Goal: Task Accomplishment & Management: Complete application form

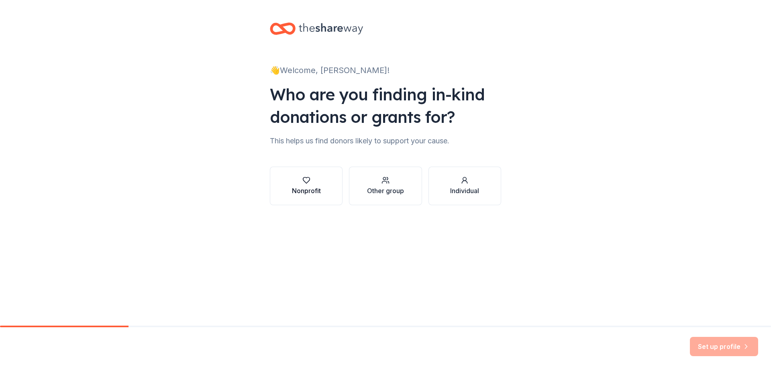
click at [298, 191] on div "Nonprofit" at bounding box center [306, 191] width 29 height 10
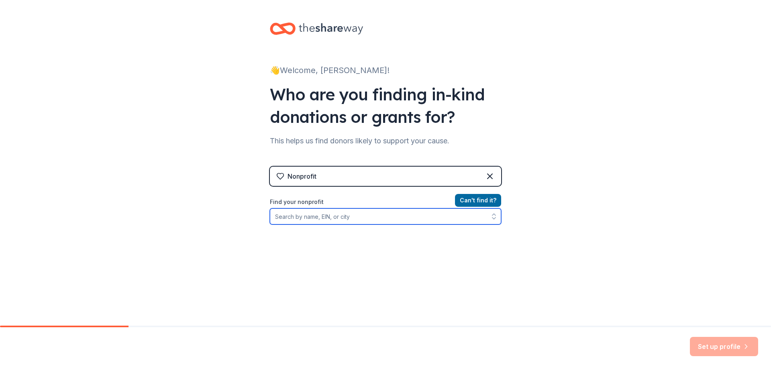
click at [360, 219] on input "Find your nonprofit" at bounding box center [385, 216] width 231 height 16
type input "[GEOGRAPHIC_DATA][DEMOGRAPHIC_DATA]"
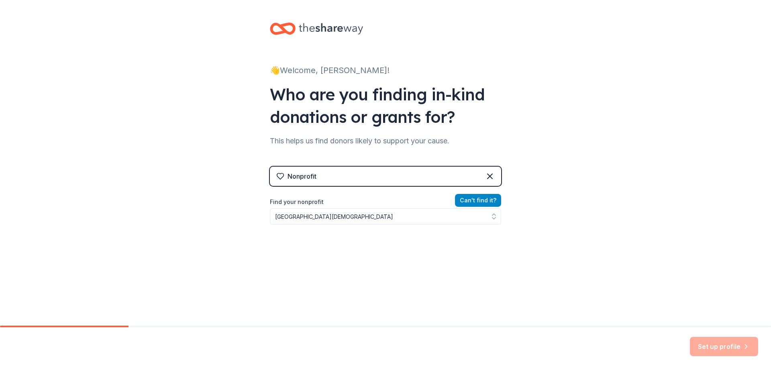
click at [469, 199] on button "Can ' t find it?" at bounding box center [478, 200] width 46 height 13
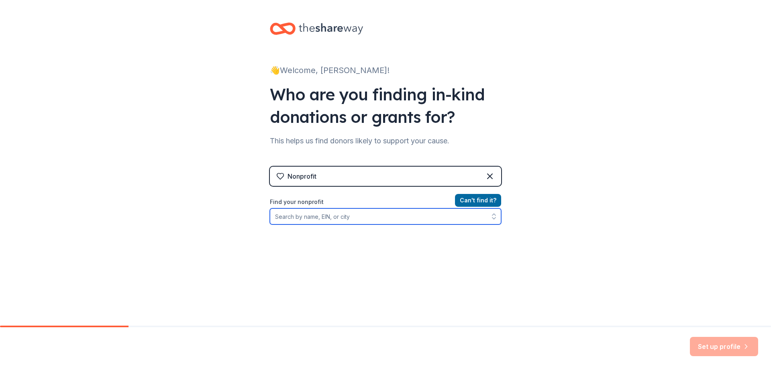
click at [366, 223] on input "Find your nonprofit" at bounding box center [385, 216] width 231 height 16
click at [322, 220] on input "Find your nonprofit" at bounding box center [385, 216] width 231 height 16
paste input "[US_EMPLOYER_IDENTIFICATION_NUMBER]"
type input "[US_EMPLOYER_IDENTIFICATION_NUMBER]"
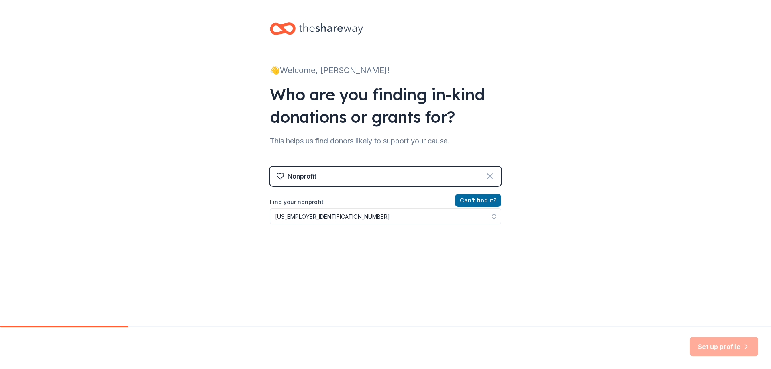
click at [489, 173] on icon at bounding box center [490, 177] width 10 height 10
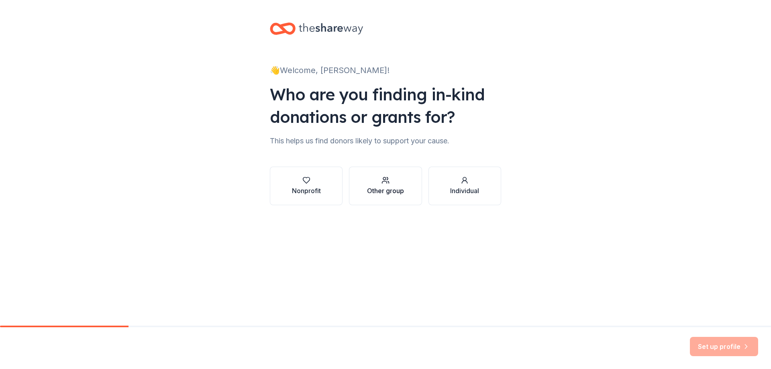
click at [401, 186] on div "Other group" at bounding box center [385, 185] width 37 height 19
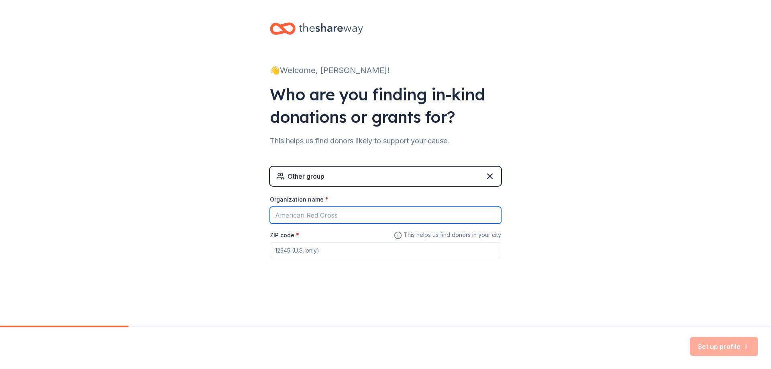
click at [335, 217] on input "Organization name *" at bounding box center [385, 215] width 231 height 17
type input "[GEOGRAPHIC_DATA][DEMOGRAPHIC_DATA]"
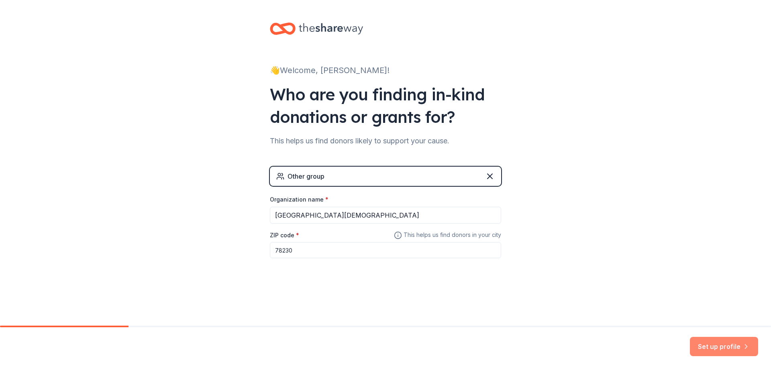
type input "78230"
click at [715, 341] on button "Set up profile" at bounding box center [724, 346] width 68 height 19
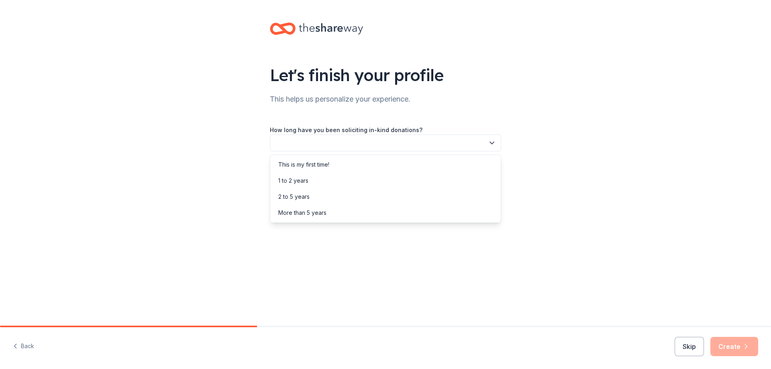
click at [434, 143] on button "button" at bounding box center [385, 143] width 231 height 17
click at [309, 178] on div "1 to 2 years" at bounding box center [293, 181] width 30 height 10
click at [338, 180] on button "button" at bounding box center [385, 179] width 231 height 17
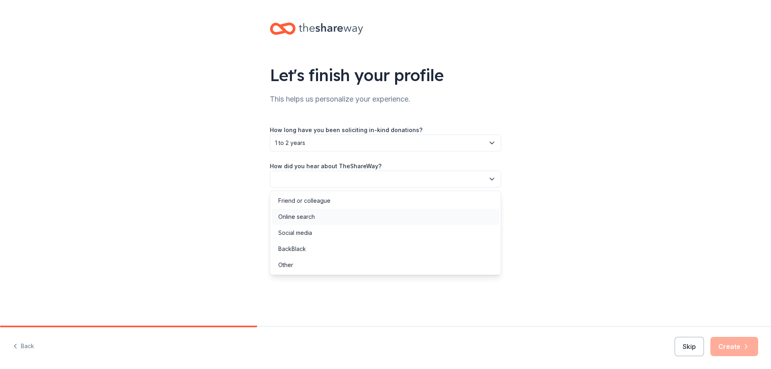
click at [323, 217] on div "Online search" at bounding box center [385, 217] width 227 height 16
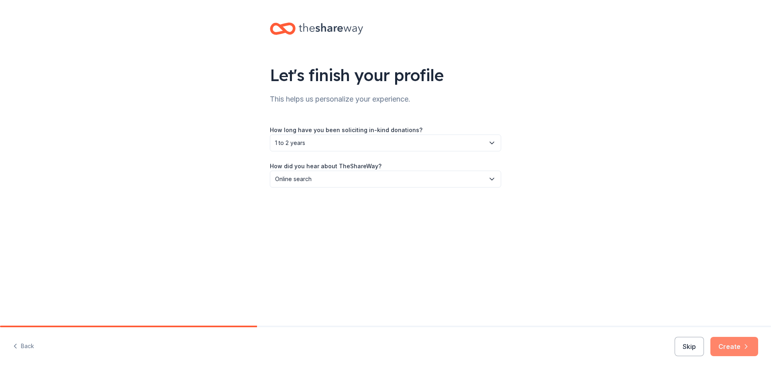
click at [735, 344] on button "Create" at bounding box center [735, 346] width 48 height 19
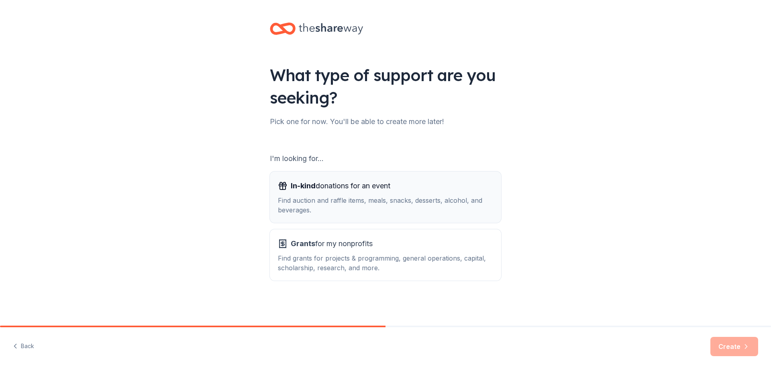
click at [409, 208] on div "Find auction and raffle items, meals, snacks, desserts, alcohol, and beverages." at bounding box center [385, 205] width 215 height 19
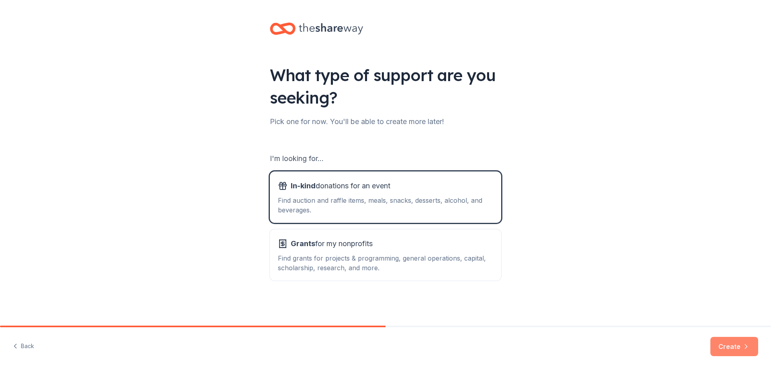
click at [736, 343] on button "Create" at bounding box center [735, 346] width 48 height 19
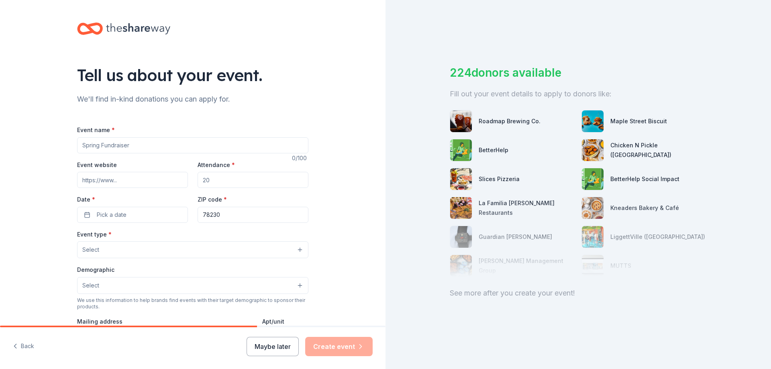
click at [105, 149] on input "Event name *" at bounding box center [192, 145] width 231 height 16
type input "H"
type input "Silent Auction & Movie Night"
type input "[DOMAIN_NAME]"
type input "150"
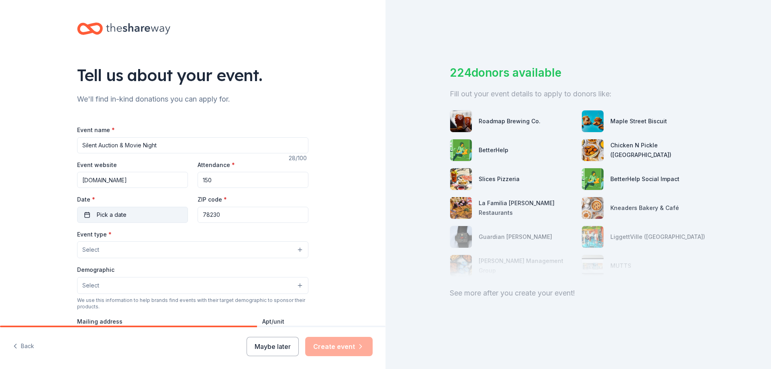
click at [168, 219] on button "Pick a date" at bounding box center [132, 215] width 111 height 16
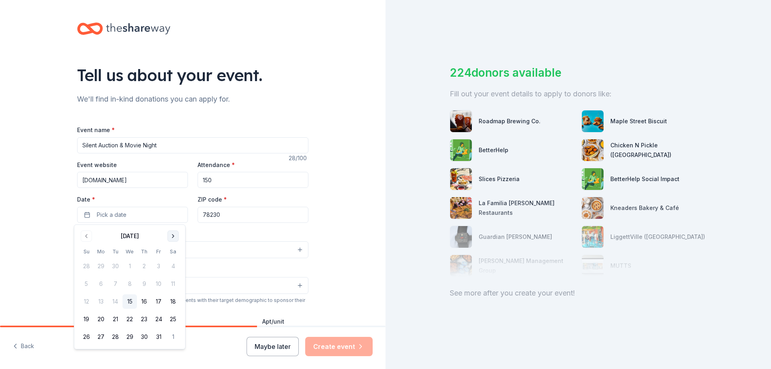
click at [173, 237] on button "Go to next month" at bounding box center [173, 236] width 11 height 11
click at [90, 235] on button "Go to previous month" at bounding box center [86, 236] width 11 height 11
click at [170, 238] on button "Go to next month" at bounding box center [173, 236] width 11 height 11
click at [157, 284] on button "12" at bounding box center [158, 284] width 14 height 14
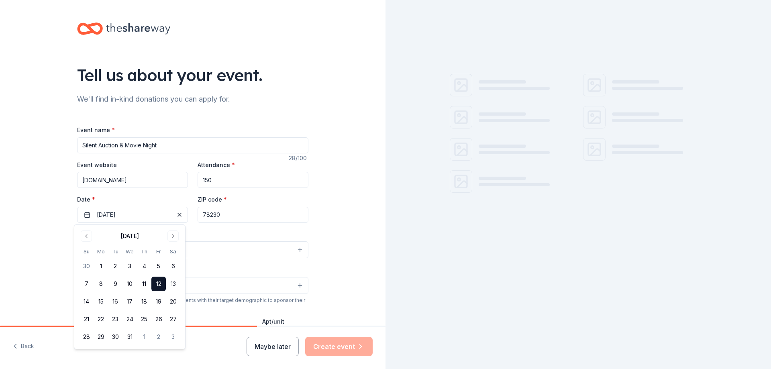
click at [221, 233] on div "Event type * Select" at bounding box center [192, 243] width 231 height 29
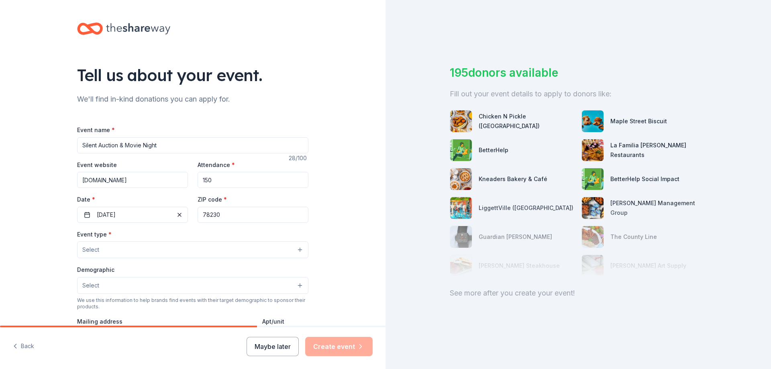
click at [155, 249] on button "Select" at bounding box center [192, 249] width 231 height 17
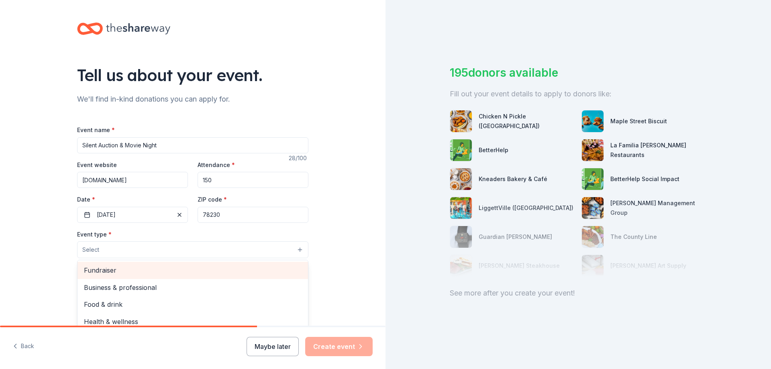
click at [142, 271] on span "Fundraiser" at bounding box center [193, 270] width 218 height 10
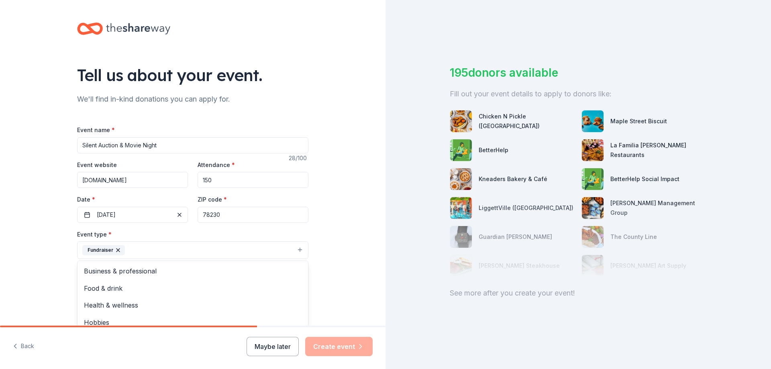
click at [321, 237] on div "Tell us about your event. We'll find in-kind donations you can apply for. Event…" at bounding box center [193, 267] width 386 height 535
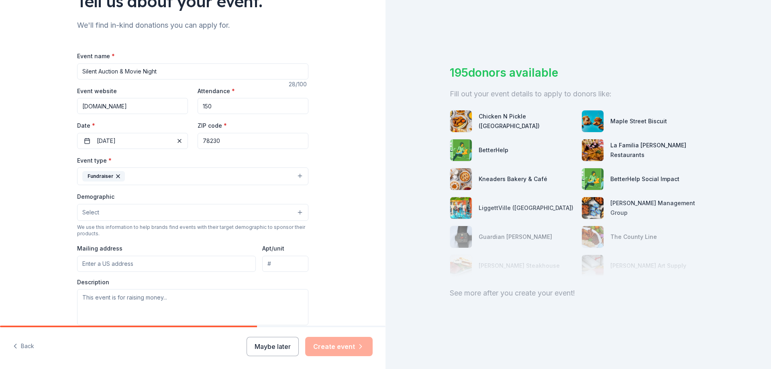
scroll to position [80, 0]
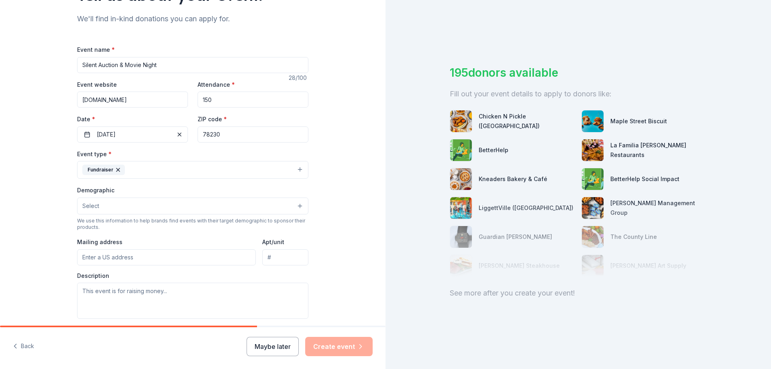
click at [174, 204] on button "Select" at bounding box center [192, 206] width 231 height 17
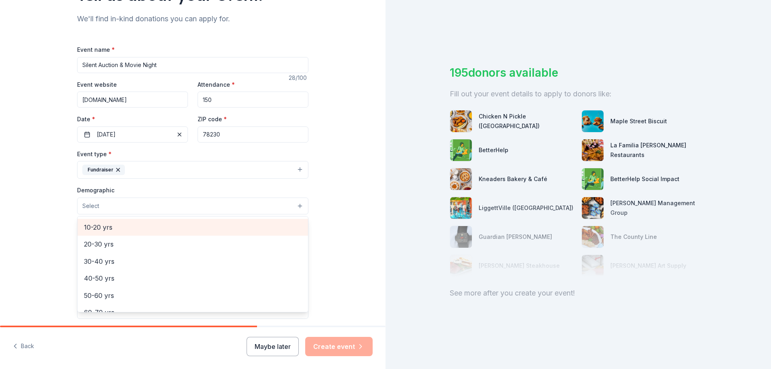
scroll to position [40, 0]
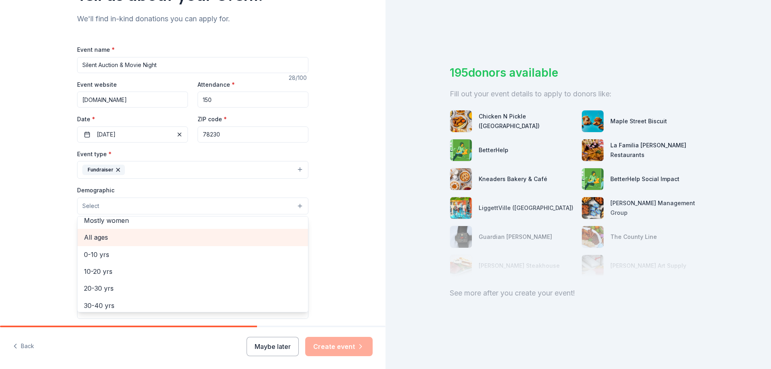
click at [109, 236] on span "All ages" at bounding box center [193, 237] width 218 height 10
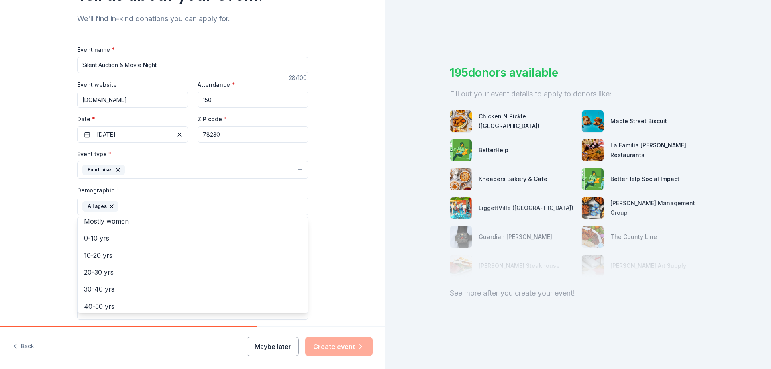
click at [341, 209] on div "Tell us about your event. We'll find in-kind donations you can apply for. Event…" at bounding box center [193, 188] width 386 height 536
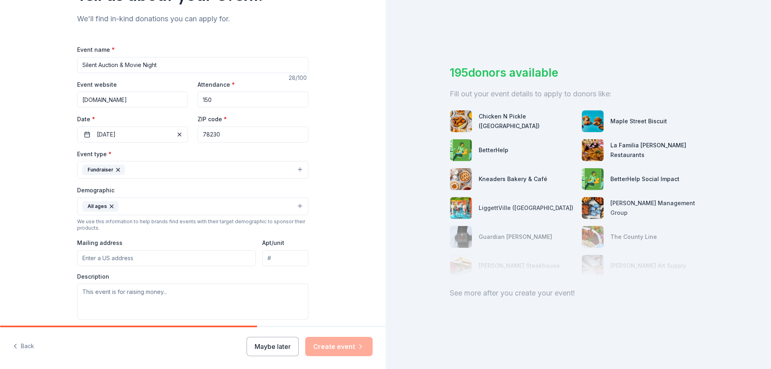
click at [126, 263] on input "Mailing address" at bounding box center [166, 258] width 179 height 16
type input "[STREET_ADDRESS][PERSON_NAME]"
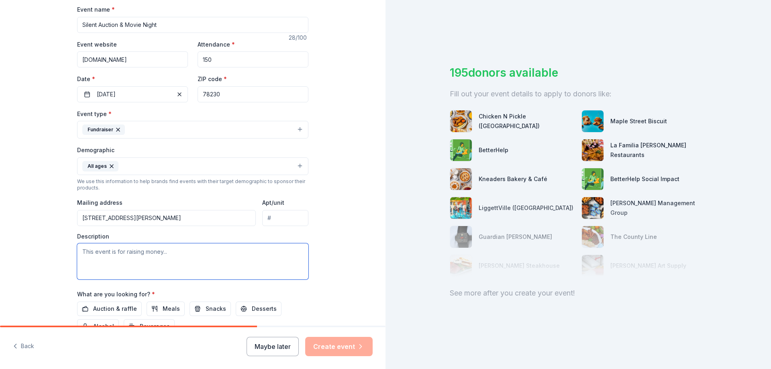
click at [127, 274] on textarea at bounding box center [192, 261] width 231 height 36
paste textarea "[GEOGRAPHIC_DATA][DEMOGRAPHIC_DATA] is excited to host our annual Silent Auctio…"
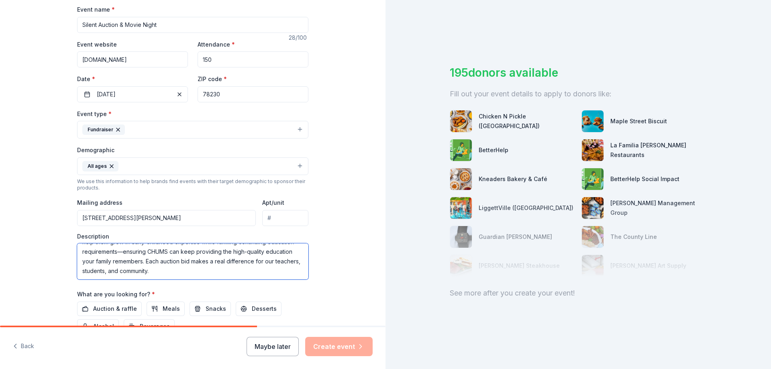
scroll to position [96, 0]
type textarea "[GEOGRAPHIC_DATA][DEMOGRAPHIC_DATA] is excited to host our annual Silent Auctio…"
click at [323, 285] on div "Tell us about your event. We'll find in-kind donations you can apply for. Event…" at bounding box center [193, 147] width 386 height 536
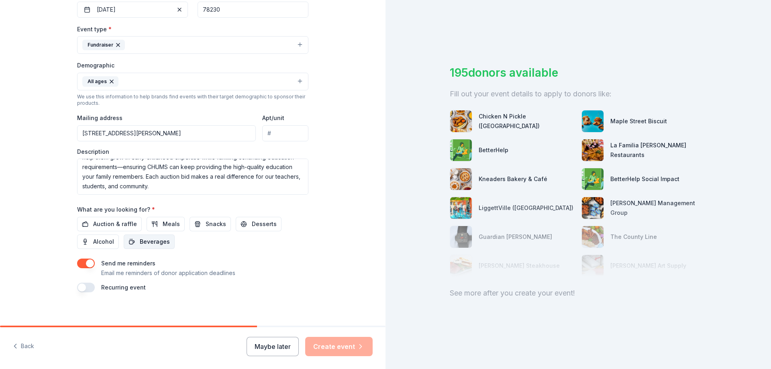
scroll to position [211, 0]
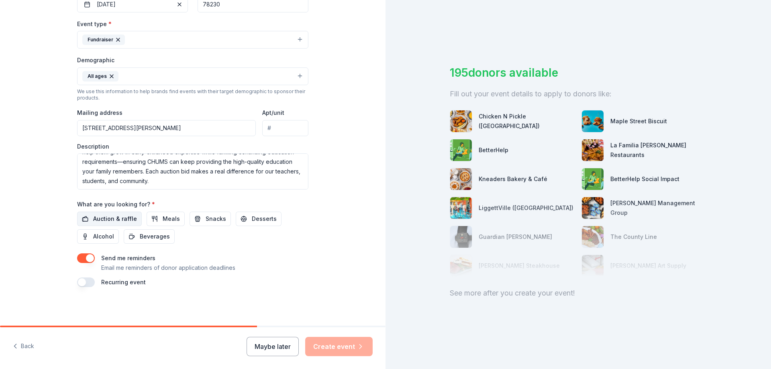
click at [99, 220] on span "Auction & raffle" at bounding box center [115, 219] width 44 height 10
click at [344, 346] on button "Create event" at bounding box center [338, 346] width 67 height 19
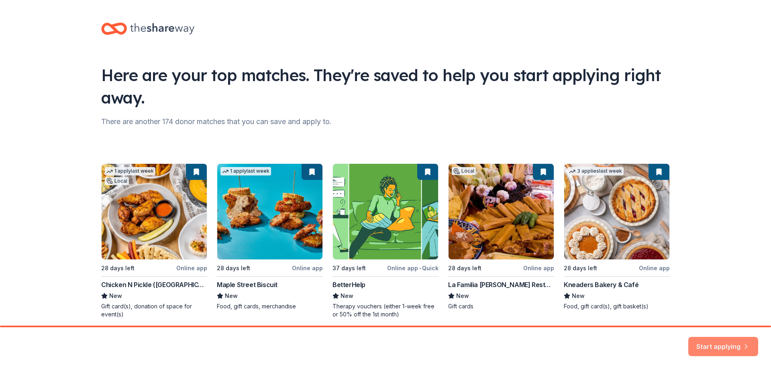
click at [703, 344] on button "Start applying" at bounding box center [724, 342] width 70 height 19
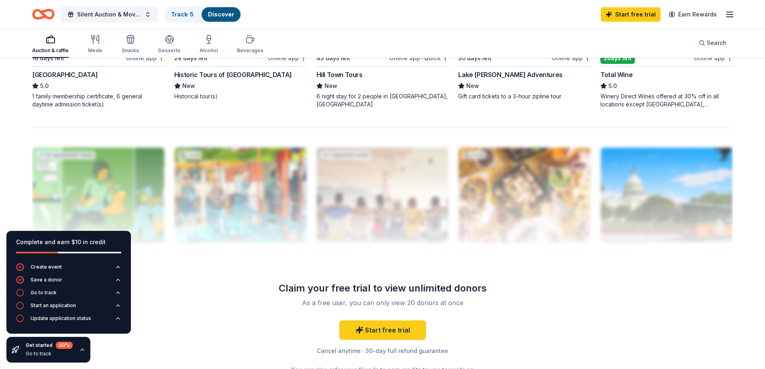
scroll to position [763, 0]
